Goal: Task Accomplishment & Management: Complete application form

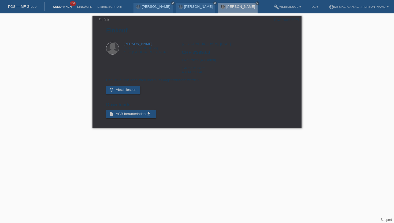
click at [64, 5] on link "Kund*innen" at bounding box center [62, 6] width 24 height 3
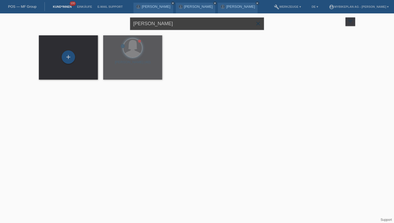
drag, startPoint x: 189, startPoint y: 27, endPoint x: 104, endPoint y: 19, distance: 85.6
click at [104, 19] on div "Fabienne Vokic close filter_list view_module Alle Kund*innen anzeigen star Mark…" at bounding box center [197, 22] width 322 height 19
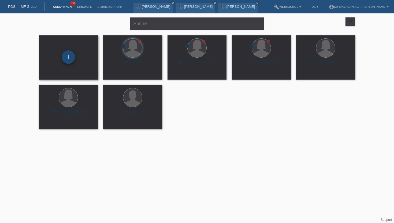
click at [68, 57] on div "+" at bounding box center [68, 56] width 13 height 13
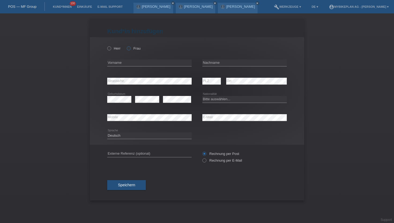
click at [126, 46] on icon at bounding box center [126, 46] width 0 height 0
click at [129, 47] on input "Frau" at bounding box center [128, 47] width 3 height 3
radio input "true"
click at [118, 65] on input "text" at bounding box center [149, 63] width 84 height 7
type input "[PERSON_NAME]"
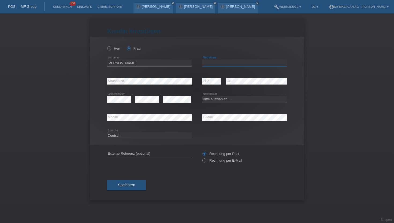
click at [217, 63] on input "text" at bounding box center [244, 63] width 84 height 7
type input "Irnich"
click at [222, 83] on div "error PLZ error Ort" at bounding box center [244, 81] width 84 height 18
click at [210, 99] on select "Bitte auswählen... Schweiz Deutschland Liechtenstein Österreich ------------ Af…" at bounding box center [244, 99] width 84 height 6
select select "DE"
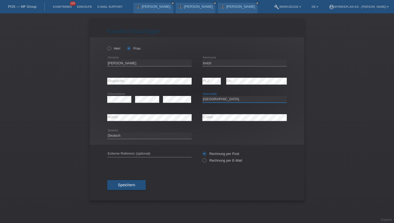
click at [202, 96] on select "Bitte auswählen... Schweiz Deutschland Liechtenstein Österreich ------------ Af…" at bounding box center [244, 99] width 84 height 6
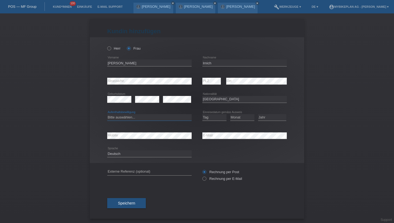
click at [143, 117] on select "Bitte auswählen... C B B - Flüchtlingsstatus Andere" at bounding box center [149, 117] width 84 height 6
select select "B"
click at [107, 114] on select "Bitte auswählen... C B B - Flüchtlingsstatus Andere" at bounding box center [149, 117] width 84 height 6
click at [212, 120] on select "Tag 01 02 03 04 05 06 07 08 09 10 11" at bounding box center [214, 117] width 24 height 6
select select "30"
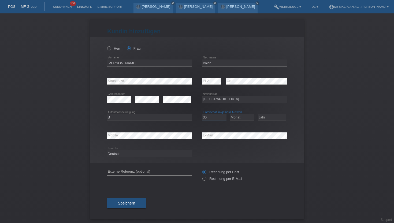
click at [202, 114] on select "Tag 01 02 03 04 05 06 07 08 09 10 11" at bounding box center [214, 117] width 24 height 6
click at [237, 120] on select "Monat 01 02 03 04 05 06 07 08 09 10 11" at bounding box center [242, 117] width 24 height 6
select select "09"
click at [230, 114] on select "Monat 01 02 03 04 05 06 07 08 09 10 11" at bounding box center [242, 117] width 24 height 6
click at [269, 116] on select "Jahr 2025 2024 2023 2022 2021 2020 2019 2018 2017 2016 2015 2014 2013 2012 2011…" at bounding box center [272, 117] width 28 height 6
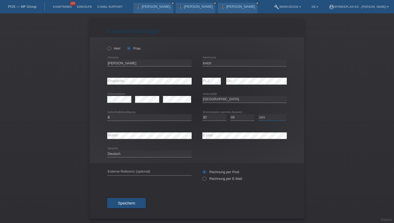
select select "2021"
click at [258, 114] on select "Jahr 2025 2024 2023 2022 2021 2020 2019 2018 2017 2016 2015 2014 2013 2012 2011…" at bounding box center [272, 117] width 28 height 6
click at [202, 176] on icon at bounding box center [202, 176] width 0 height 0
click at [204, 179] on input "Rechnung per E-Mail" at bounding box center [203, 180] width 3 height 7
radio input "true"
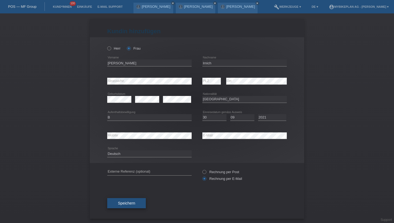
click at [127, 207] on button "Speichern" at bounding box center [126, 203] width 39 height 10
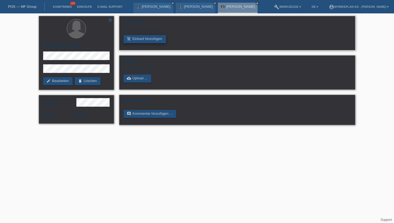
click at [130, 37] on icon "add_shopping_cart" at bounding box center [129, 39] width 4 height 4
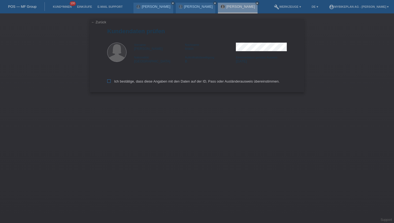
click at [111, 81] on label "Ich bestätige, dass diese Angaben mit den Daten auf der ID, Pass oder Ausländer…" at bounding box center [193, 81] width 172 height 4
click at [111, 81] on input "Ich bestätige, dass diese Angaben mit den Daten auf der ID, Pass oder Ausländer…" at bounding box center [108, 80] width 3 height 3
checkbox input "true"
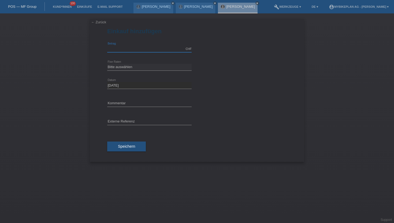
click at [117, 51] on input "text" at bounding box center [149, 49] width 84 height 7
type input "3699.00"
click at [131, 69] on select "Bitte auswählen 6 Raten 12 Raten 18 Raten 24 Raten 36 Raten 48 Raten" at bounding box center [149, 67] width 84 height 6
select select "488"
click at [107, 64] on select "Bitte auswählen 6 Raten 12 Raten 18 Raten 24 Raten 36 Raten 48 Raten" at bounding box center [149, 67] width 84 height 6
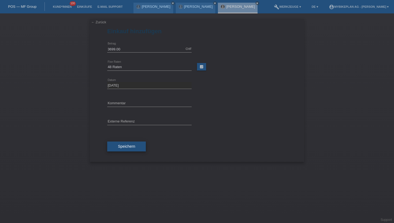
click at [125, 146] on span "Speichern" at bounding box center [126, 146] width 17 height 4
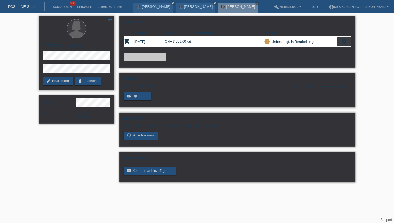
click at [42, 71] on div "star_border [PERSON_NAME] edit Bearbeiten delete Löschen" at bounding box center [76, 53] width 75 height 74
click at [42, 53] on div "star_border [PERSON_NAME] edit Bearbeiten delete Löschen" at bounding box center [76, 53] width 75 height 74
click at [343, 40] on icon "settings" at bounding box center [344, 41] width 6 height 6
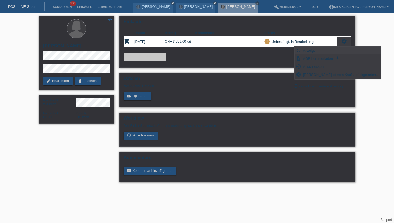
click at [318, 52] on span "Anzeigen" at bounding box center [310, 50] width 16 height 6
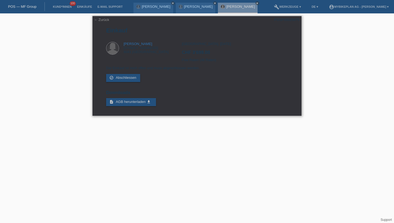
click at [277, 20] on div "POSP00026875" at bounding box center [286, 20] width 25 height 4
copy div "POSP00026875"
